Goal: Information Seeking & Learning: Learn about a topic

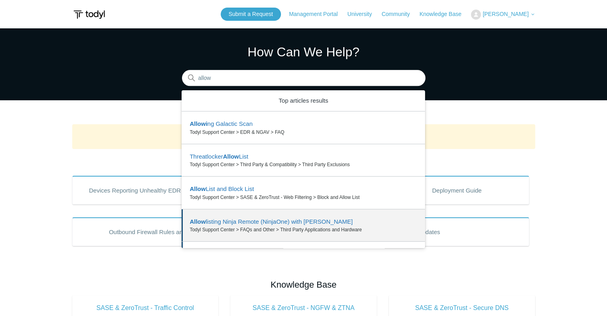
scroll to position [26, 0]
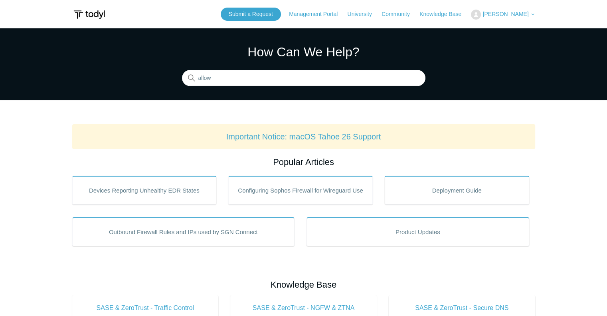
type input "allow"
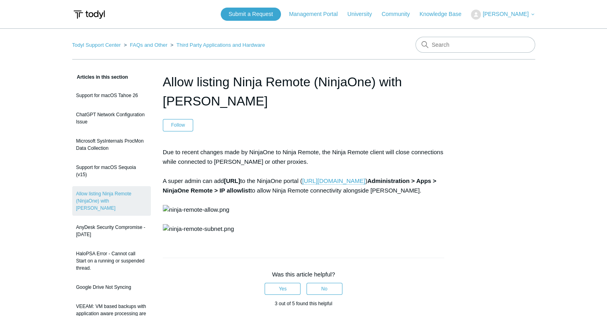
click at [83, 16] on img at bounding box center [89, 14] width 34 height 15
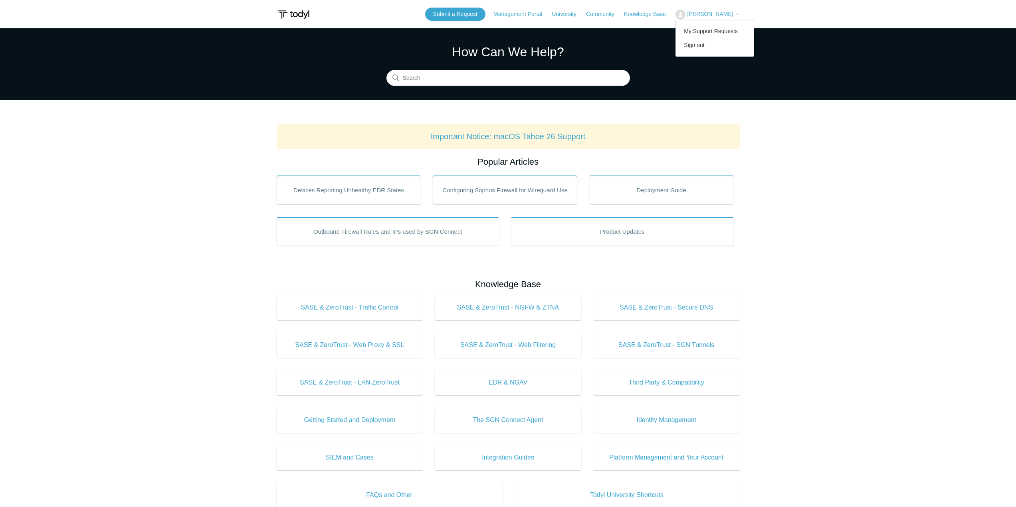
click at [780, 9] on body "Skip to main content Submit a Request Management Portal University Community Kn…" at bounding box center [508, 418] width 1016 height 836
type input "sdns"
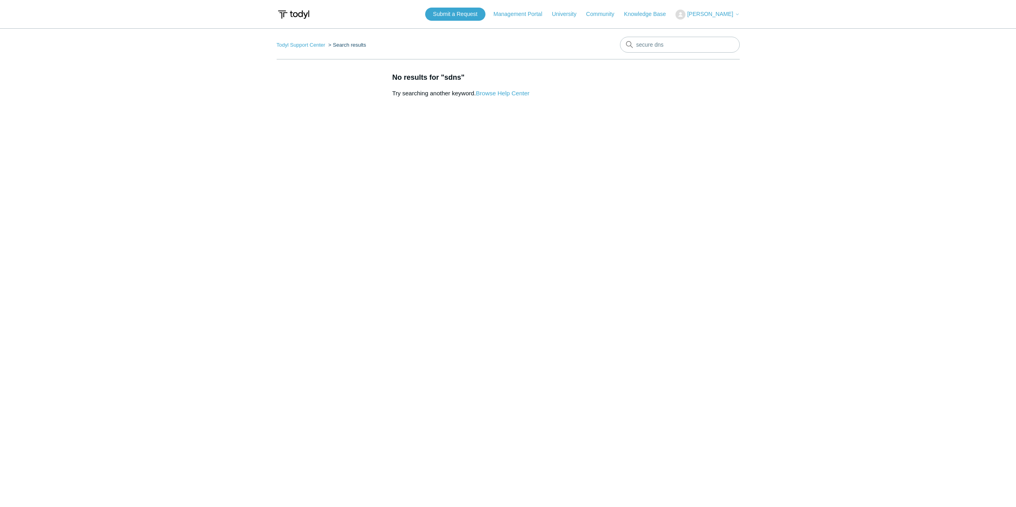
type input "secure dns"
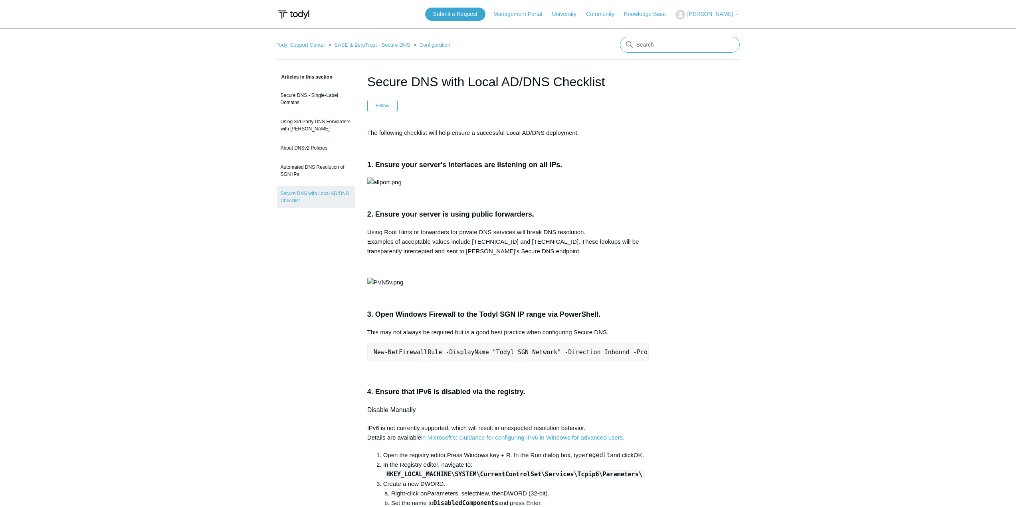
click at [688, 51] on input "Search" at bounding box center [680, 45] width 120 height 16
type input "fortigate vpn"
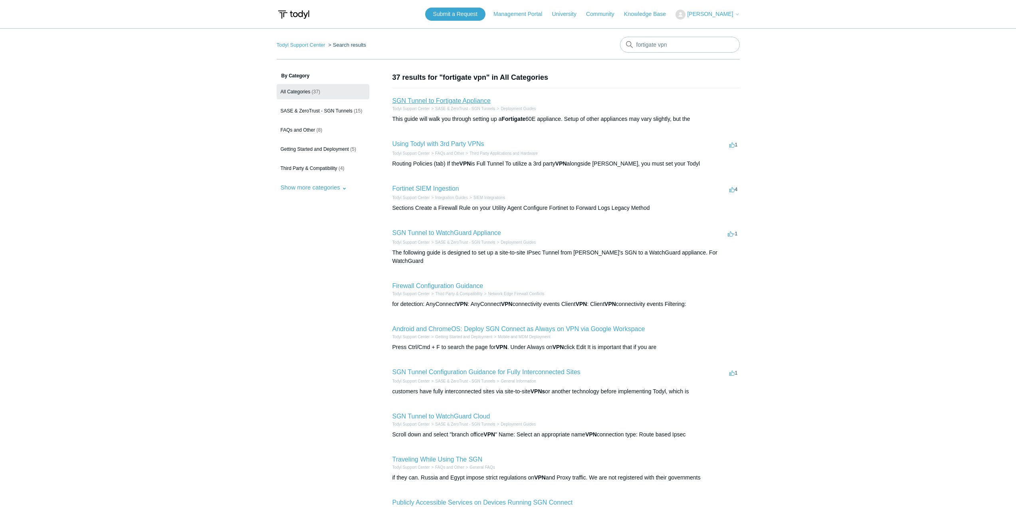
click at [438, 101] on link "SGN Tunnel to Fortigate Appliance" at bounding box center [441, 100] width 98 height 7
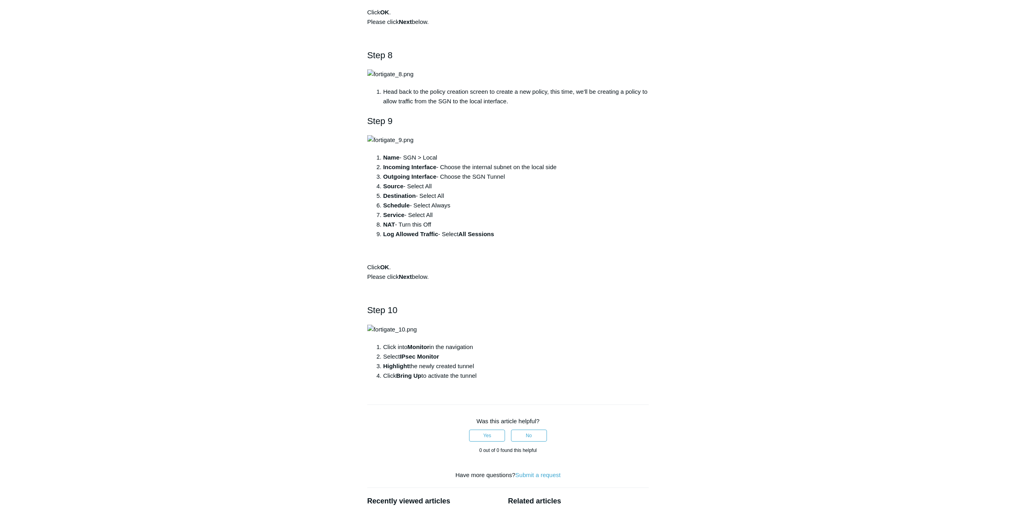
scroll to position [1158, 0]
drag, startPoint x: 1014, startPoint y: 159, endPoint x: 1014, endPoint y: 214, distance: 55.1
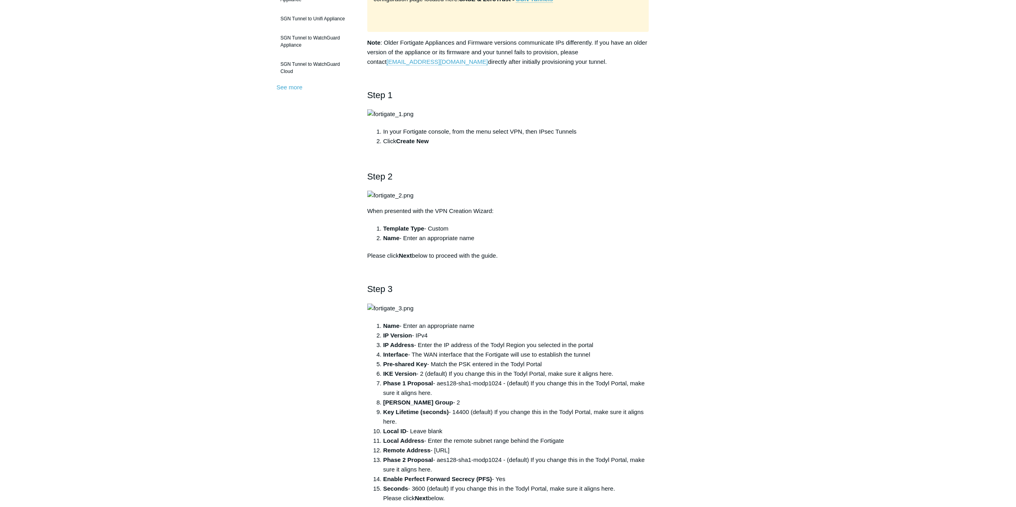
scroll to position [234, 0]
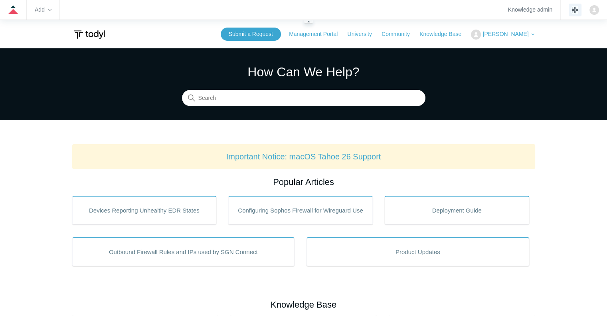
drag, startPoint x: 572, startPoint y: 9, endPoint x: 580, endPoint y: 6, distance: 9.3
click at [580, 6] on button "product tray" at bounding box center [575, 10] width 13 height 13
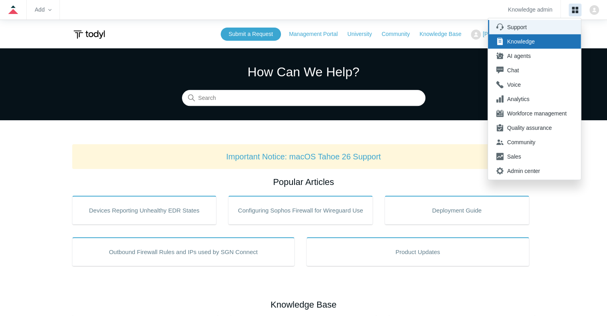
click at [533, 28] on div "Support" at bounding box center [536, 27] width 59 height 8
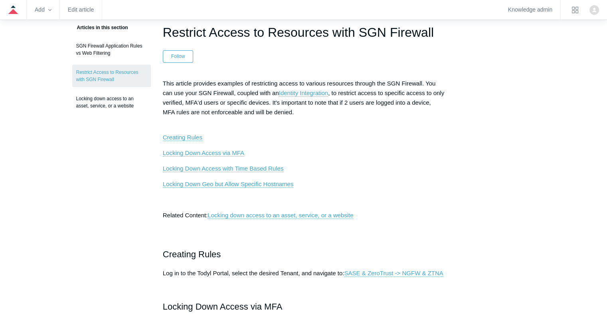
scroll to position [69, 0]
drag, startPoint x: 391, startPoint y: 76, endPoint x: 353, endPoint y: 128, distance: 64.6
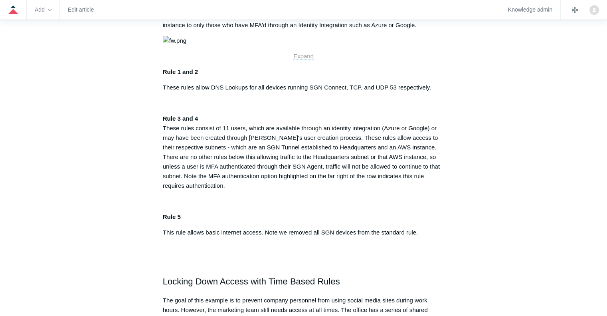
scroll to position [378, 0]
